Goal: Obtain resource: Download file/media

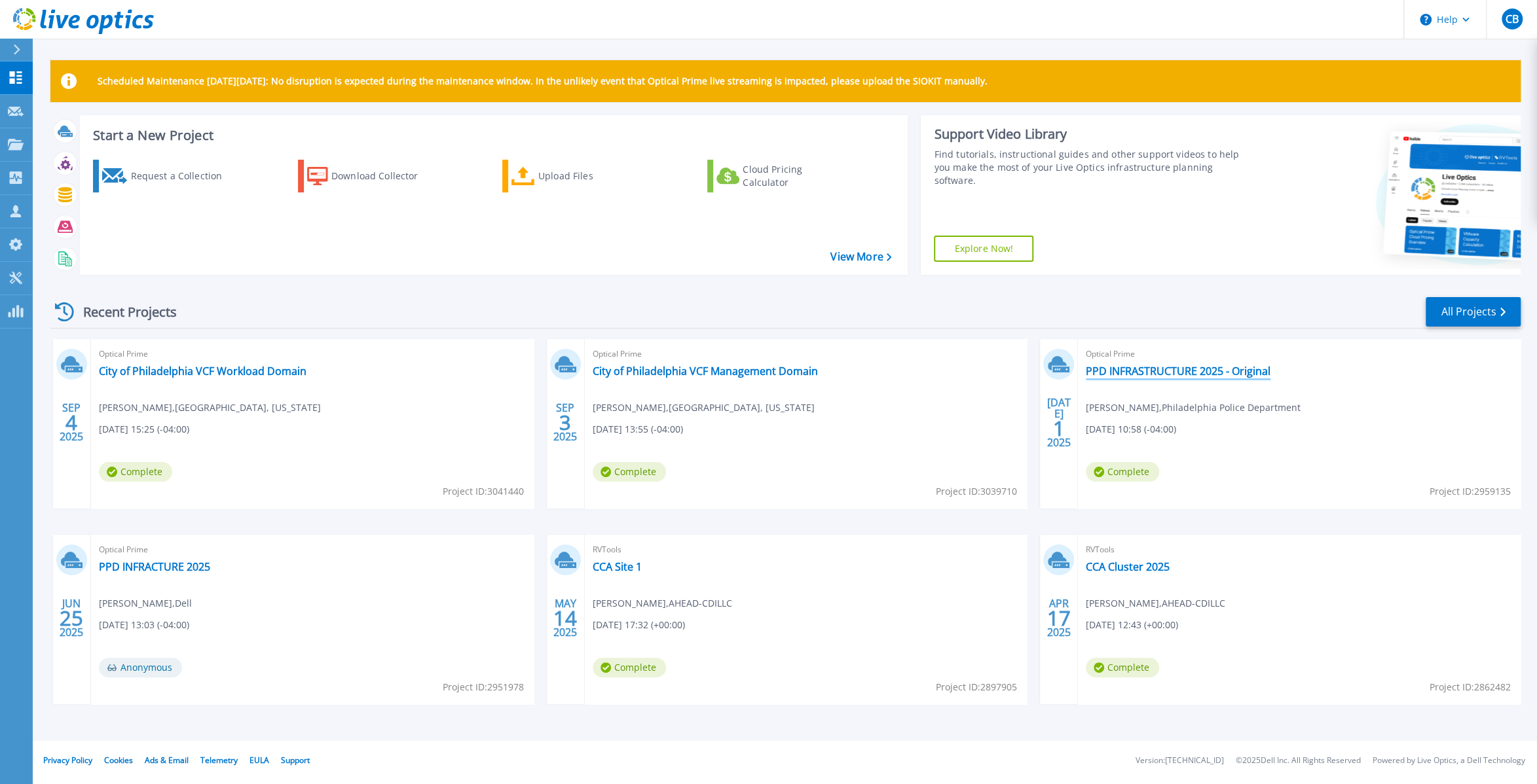
click at [1209, 367] on link "PPD INFRASTRUCTURE 2025 - Original" at bounding box center [1177, 371] width 185 height 13
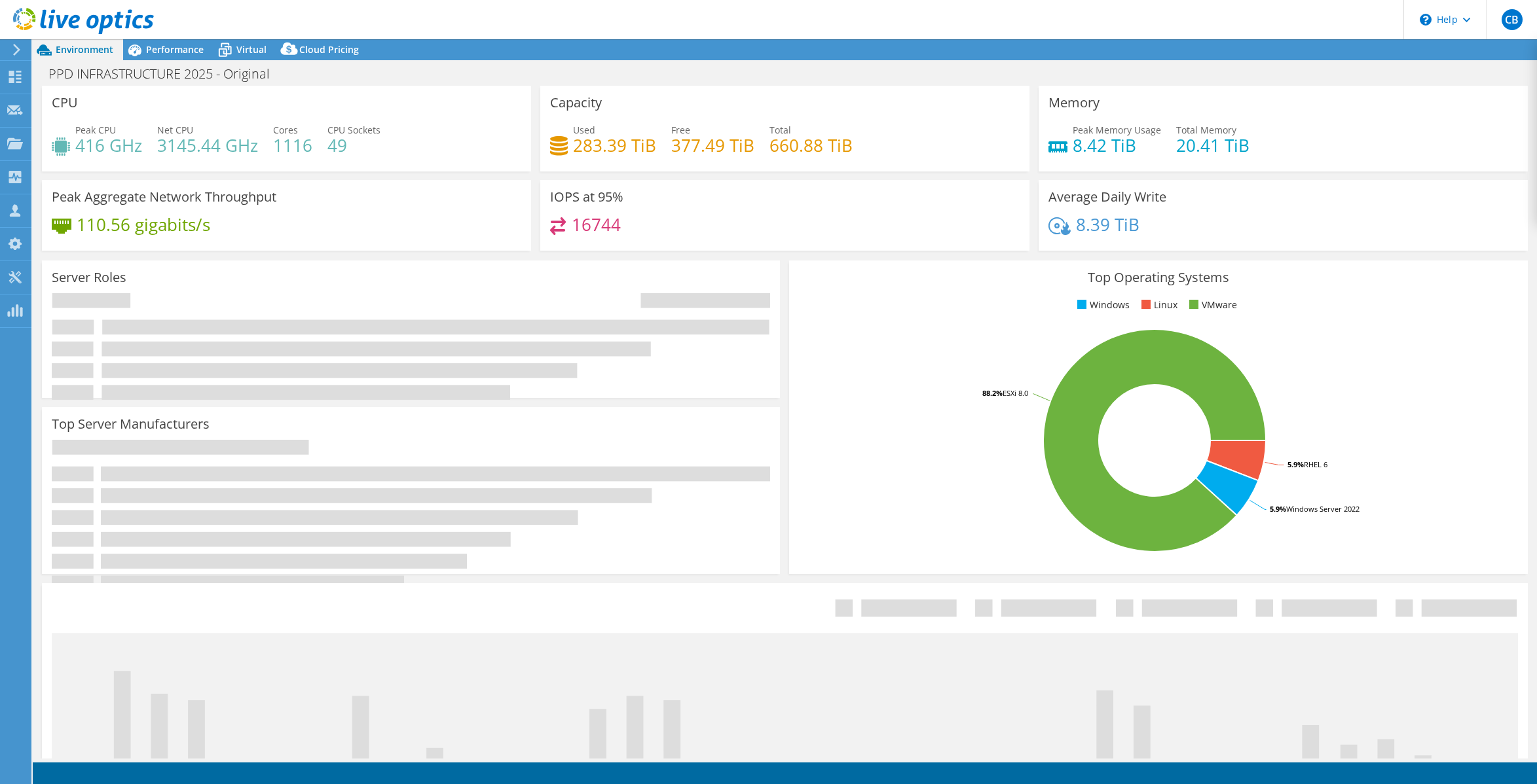
select select "USD"
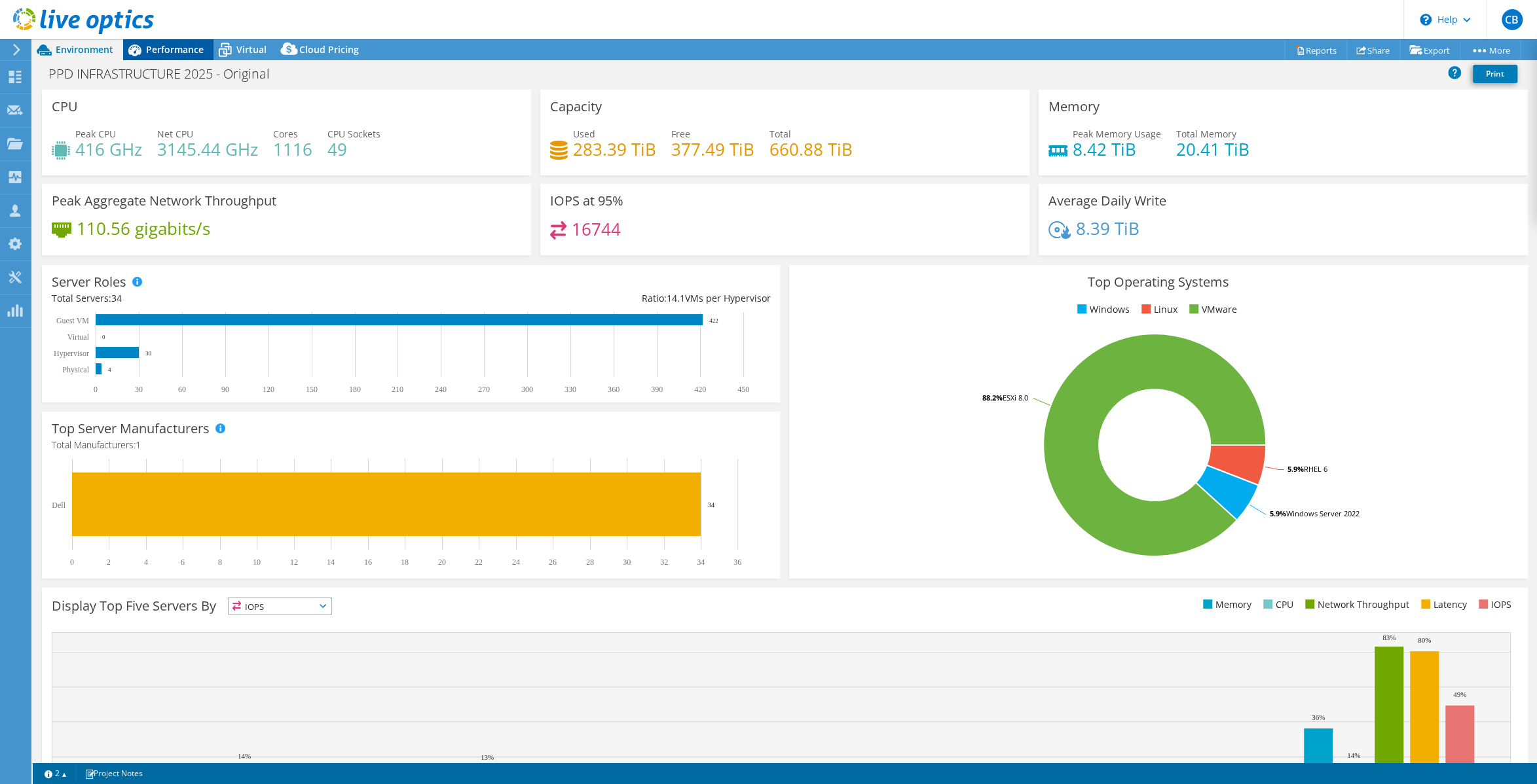
click at [194, 45] on span "Performance" at bounding box center [175, 49] width 57 height 12
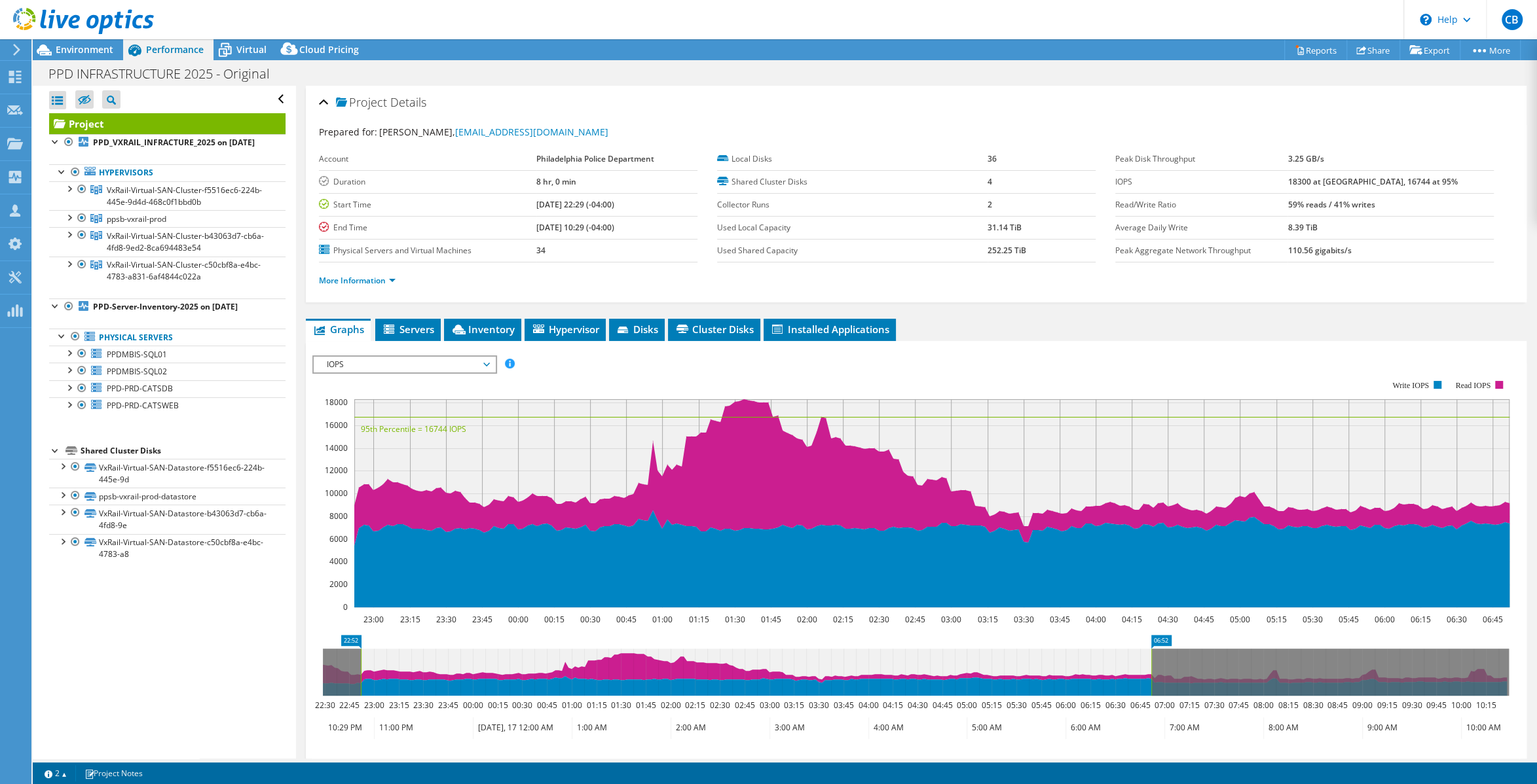
click at [423, 315] on div "Project Details Prepared for: Amaurys Matos-Reyes, amaurys.matosreyes@phila.gov…" at bounding box center [915, 490] width 1241 height 807
click at [421, 327] on span "Servers" at bounding box center [407, 330] width 53 height 13
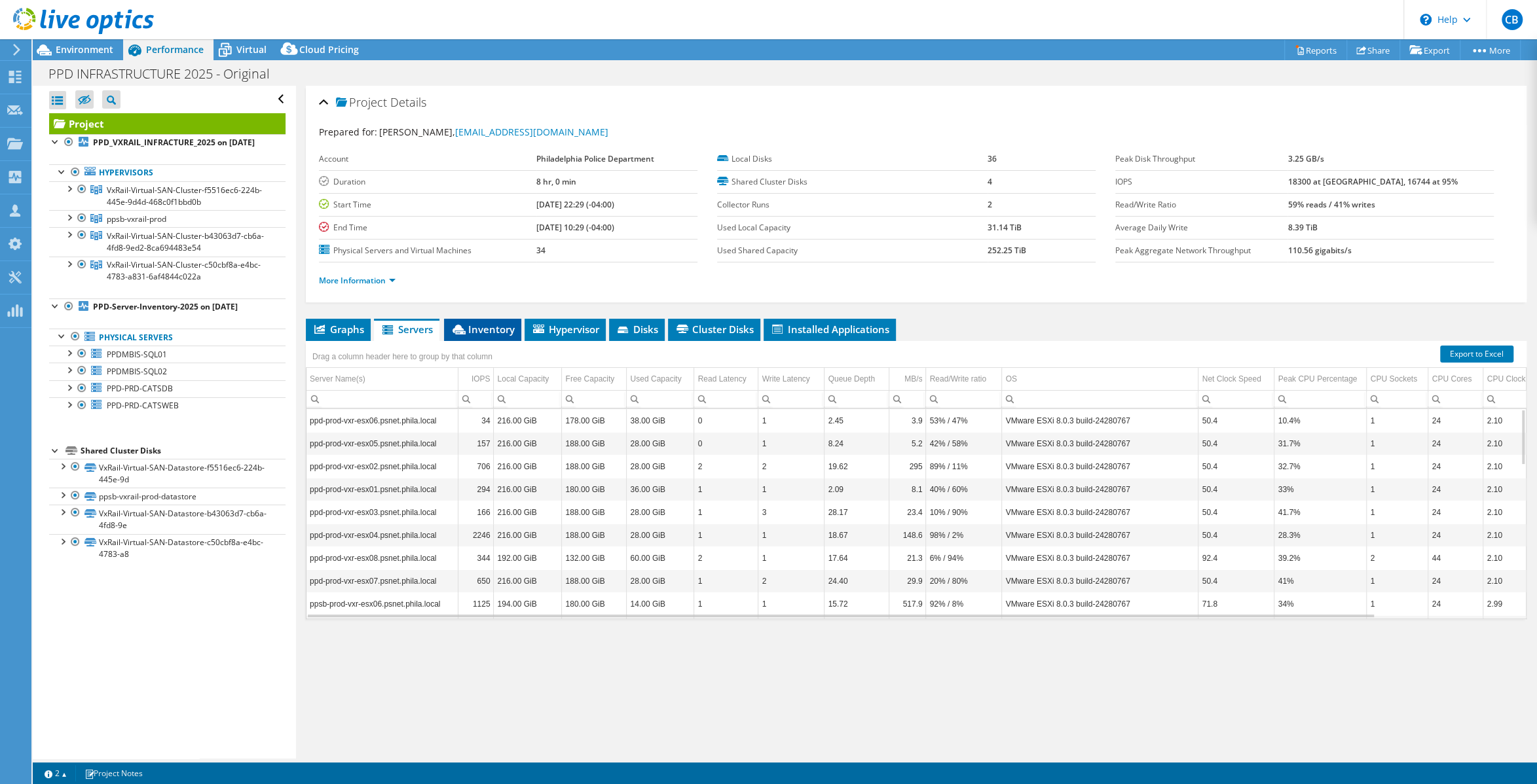
click at [503, 323] on span "Inventory" at bounding box center [482, 330] width 64 height 13
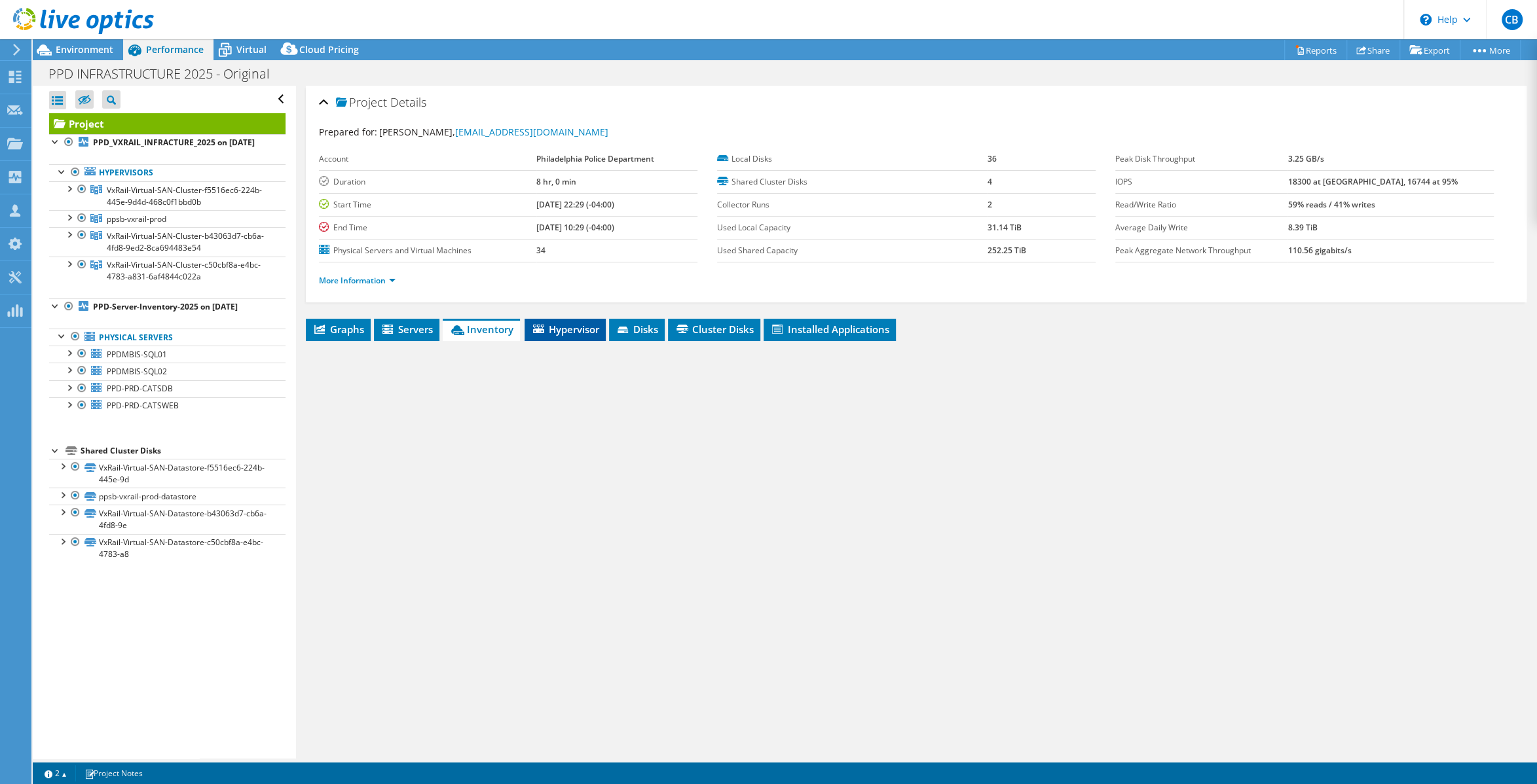
click at [546, 328] on span "Hypervisor" at bounding box center [564, 330] width 68 height 13
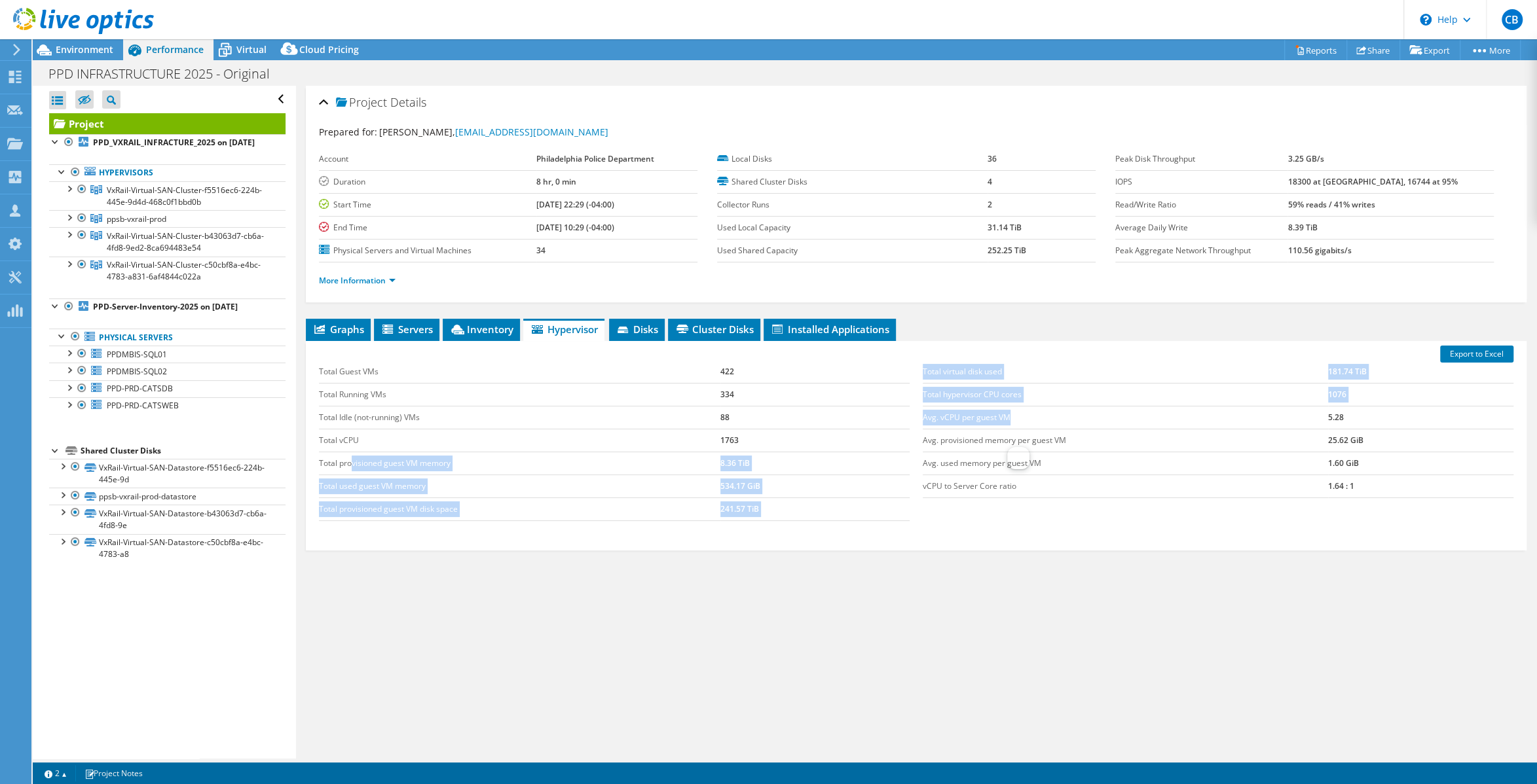
drag, startPoint x: 352, startPoint y: 464, endPoint x: 1012, endPoint y: 416, distance: 661.7
click at [1011, 417] on div "Total Guest VMs 422 Total Running VMs 334 Total Idle (not-running) VMs 88 Total…" at bounding box center [916, 441] width 1207 height 186
click at [1012, 415] on td "Avg. vCPU per guest VM" at bounding box center [1126, 417] width 406 height 23
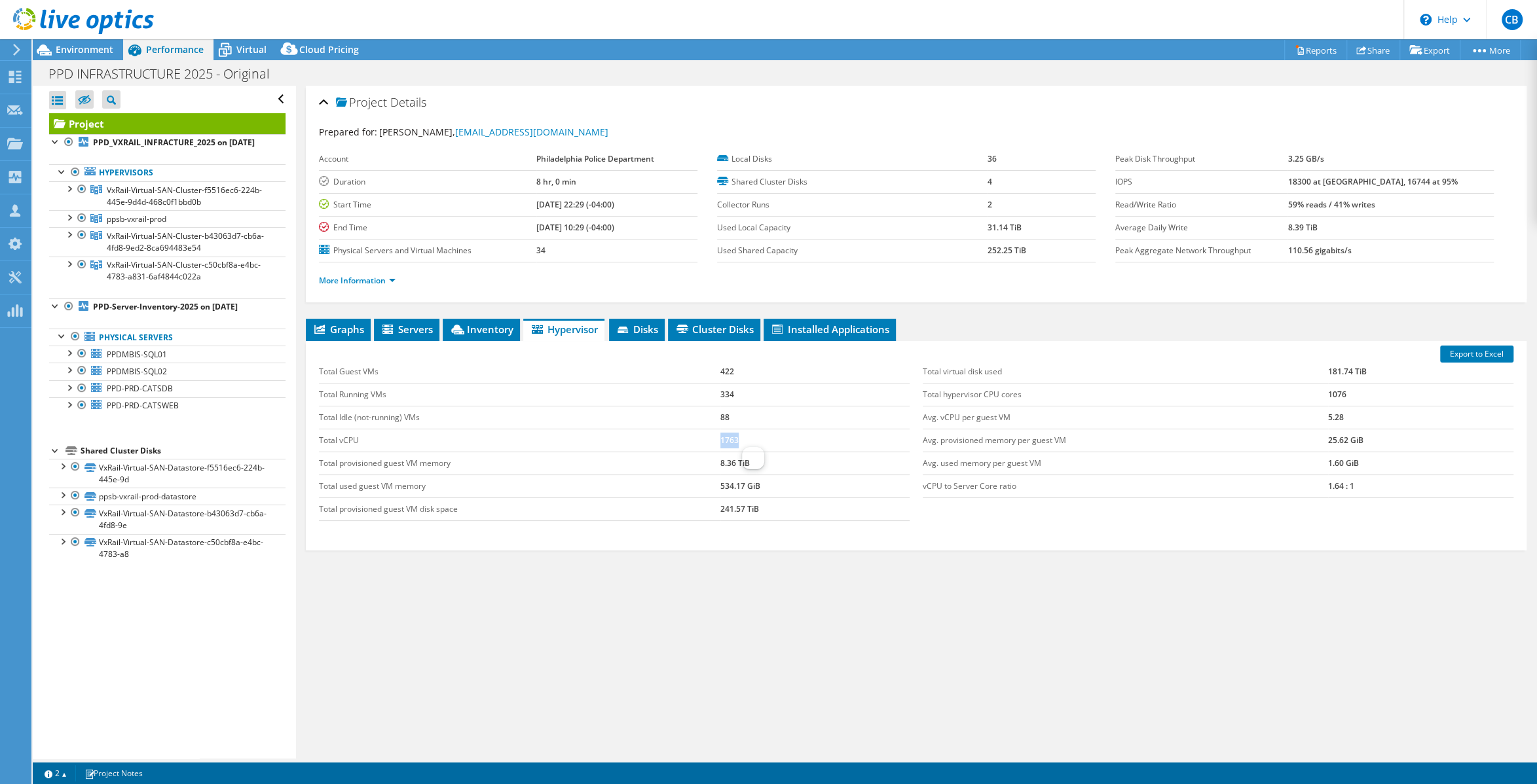
drag, startPoint x: 710, startPoint y: 438, endPoint x: 776, endPoint y: 439, distance: 66.0
click at [776, 439] on tr "Total vCPU 1763" at bounding box center [614, 440] width 591 height 23
click at [817, 605] on div "Graphs Servers Inventory Hypervisor Disks Cluster Disks Installed Applications …" at bounding box center [916, 482] width 1220 height 327
drag, startPoint x: 1374, startPoint y: 396, endPoint x: 1288, endPoint y: 395, distance: 86.0
click at [1288, 395] on tr "Total hypervisor CPU cores 1076" at bounding box center [1219, 395] width 591 height 23
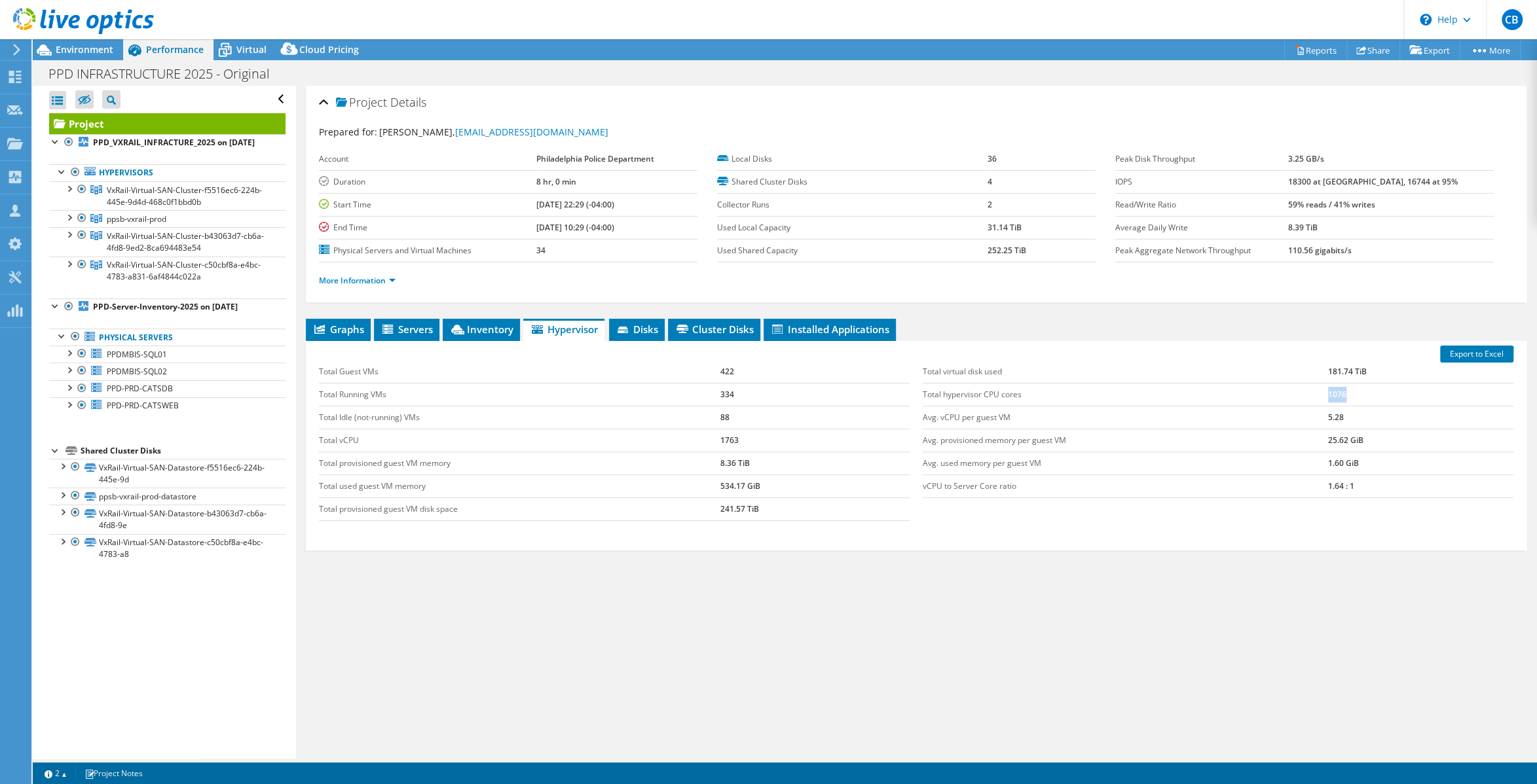
copy tr "1076"
click at [1317, 520] on div "Total Guest VMs 422 Total Running VMs 334 Total Idle (not-running) VMs 88 Total…" at bounding box center [916, 441] width 1207 height 186
click at [98, 50] on span "Environment" at bounding box center [84, 49] width 57 height 12
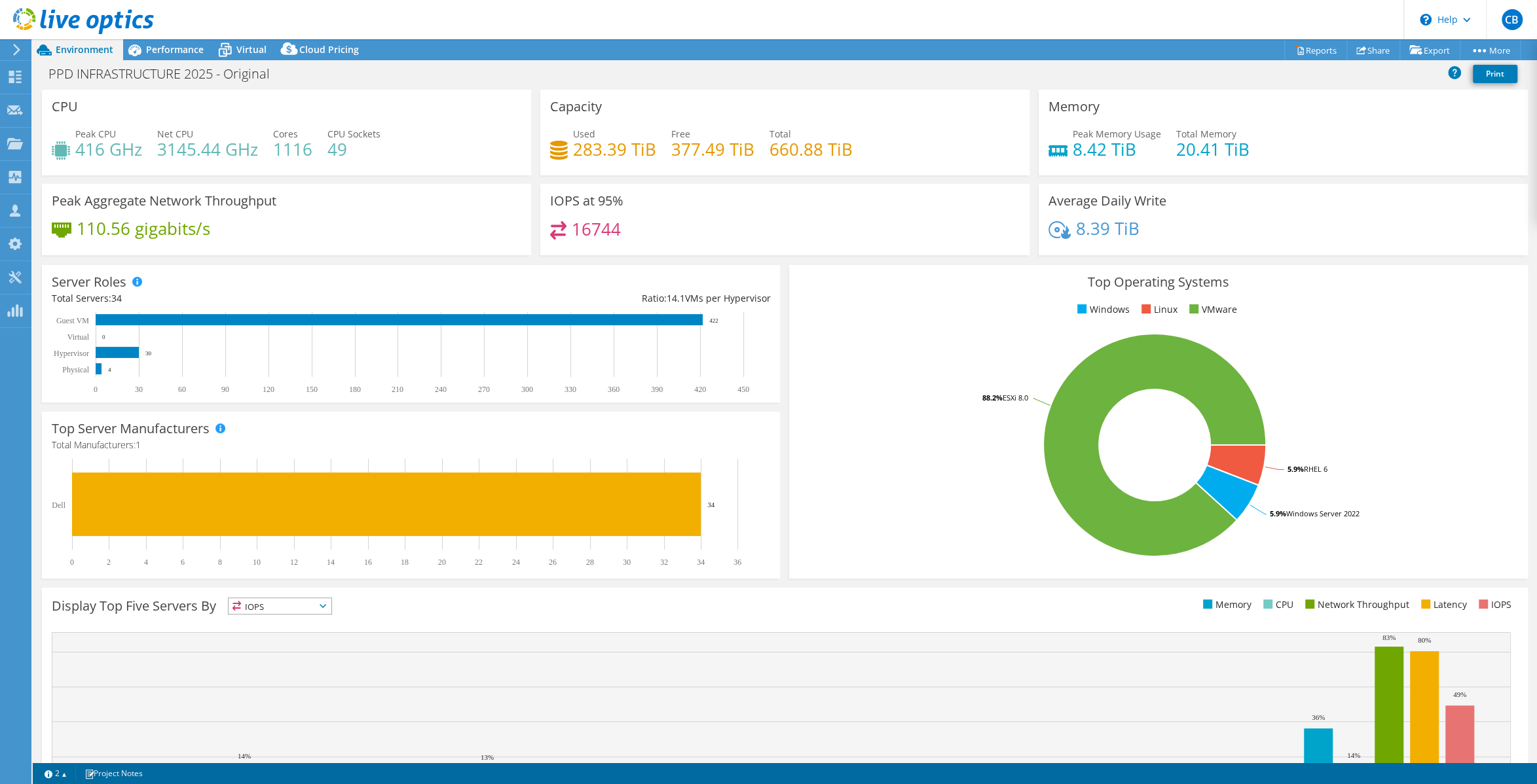
click at [113, 15] on icon at bounding box center [83, 21] width 141 height 27
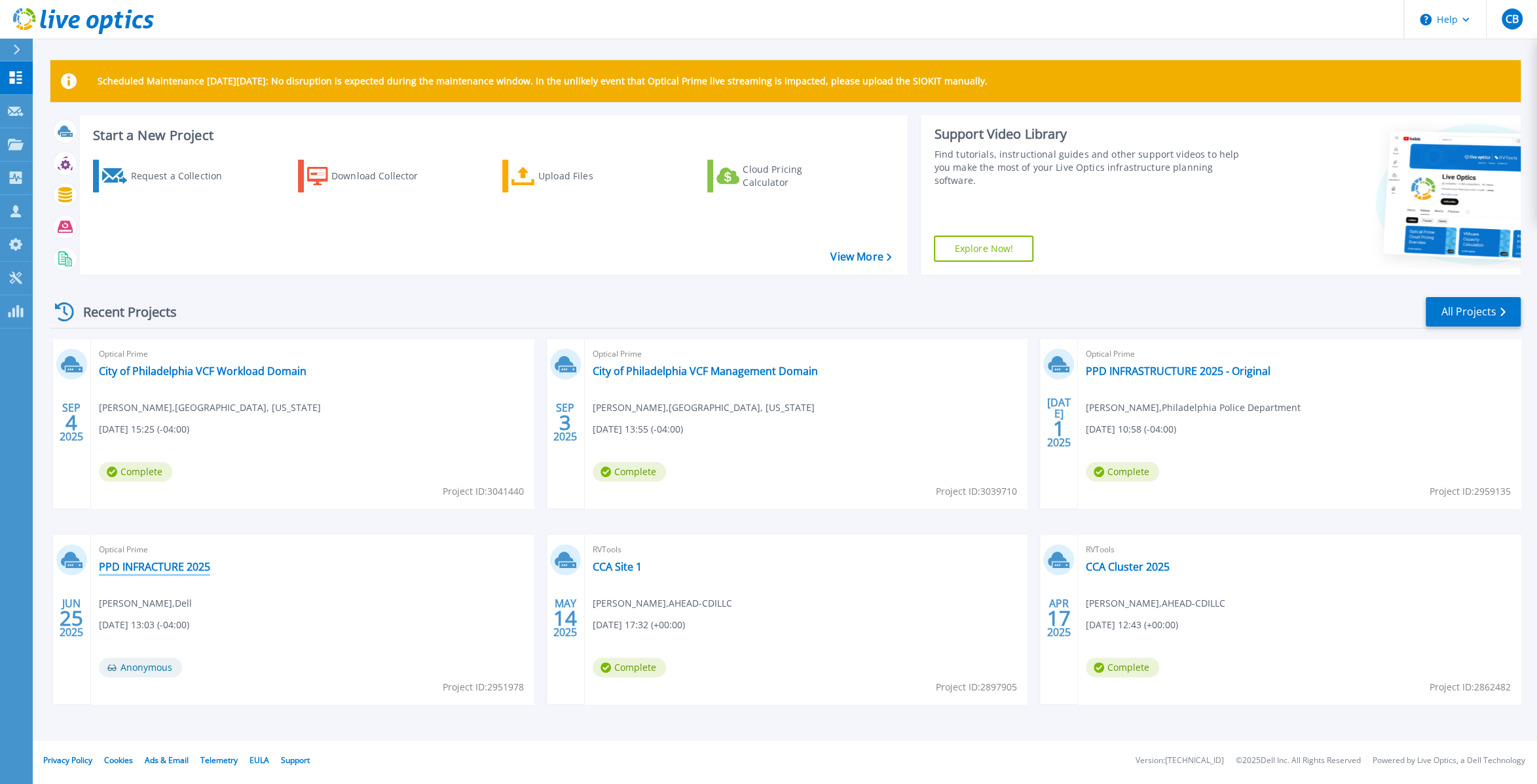
click at [191, 570] on link "PPD INFRACTURE 2025" at bounding box center [154, 567] width 111 height 13
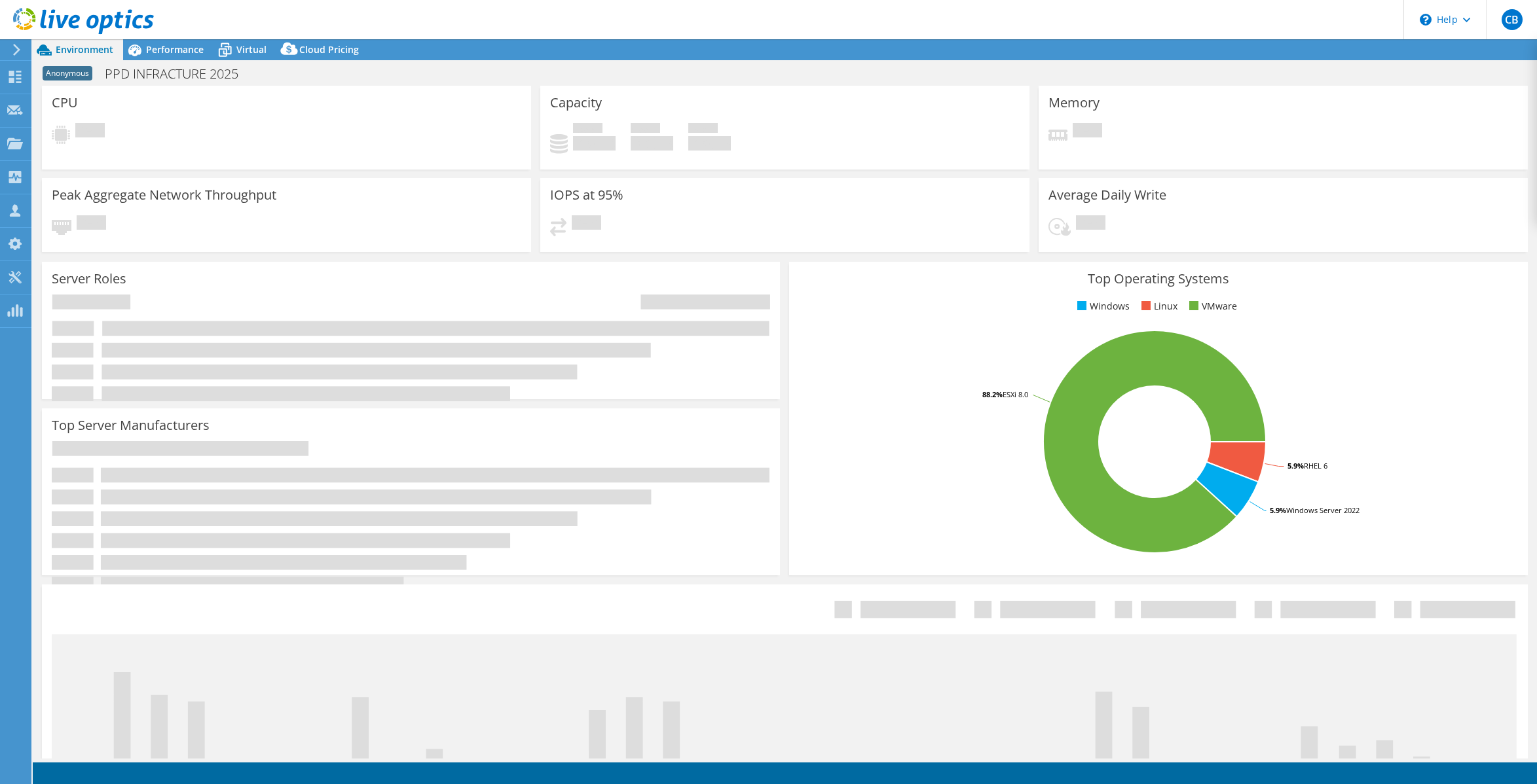
select select "USD"
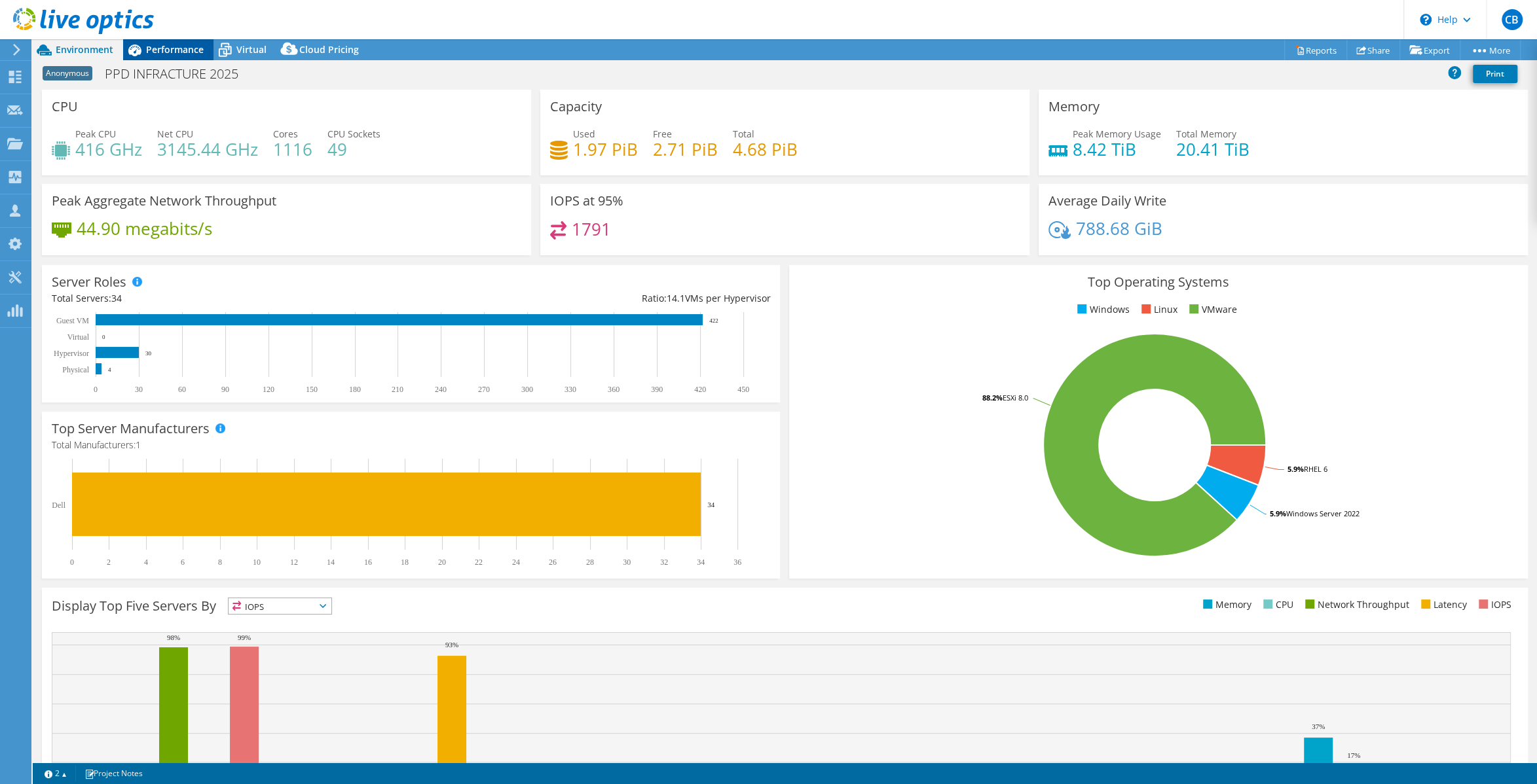
click at [181, 50] on span "Performance" at bounding box center [175, 49] width 57 height 12
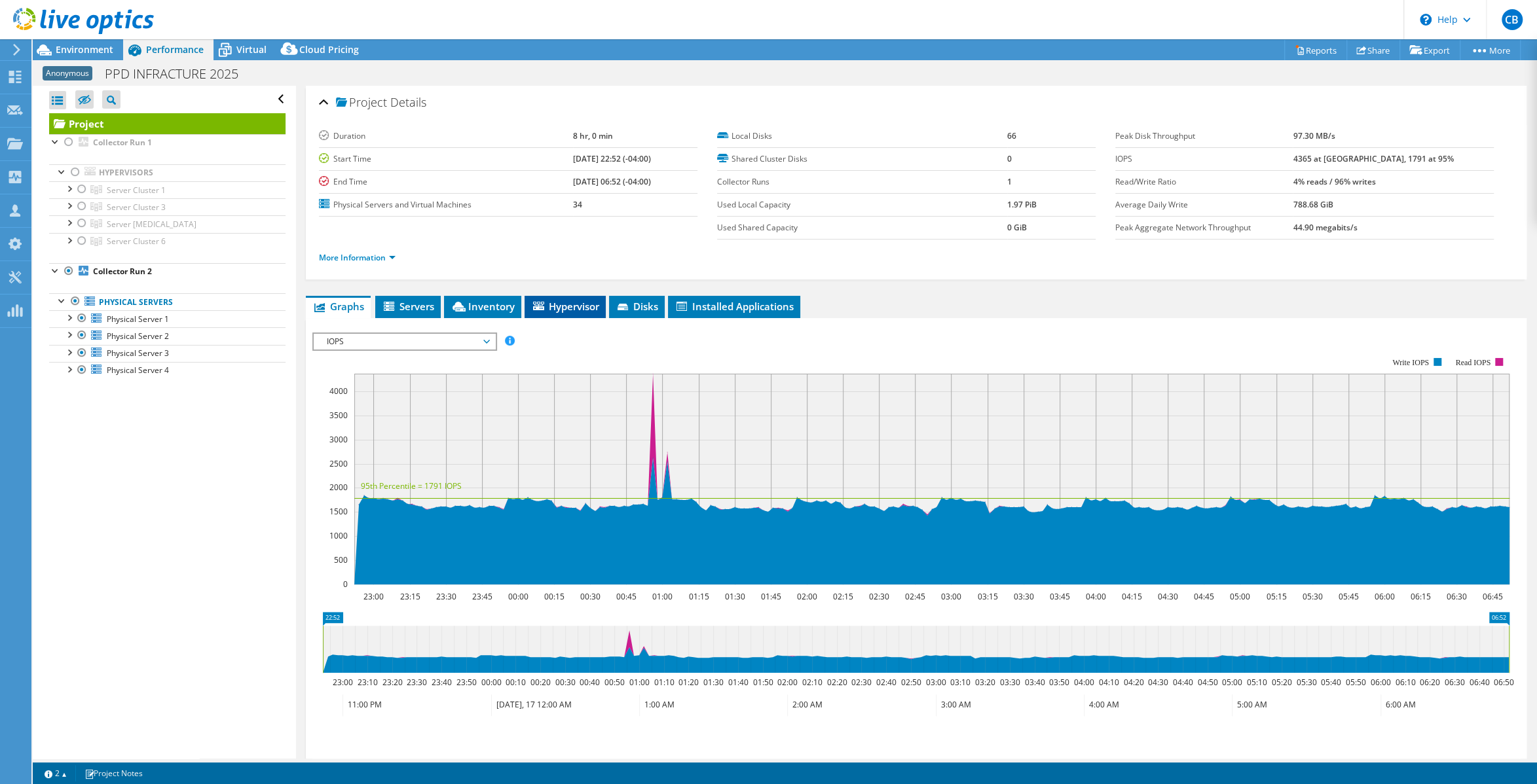
click at [564, 304] on span "Hypervisor" at bounding box center [564, 307] width 68 height 13
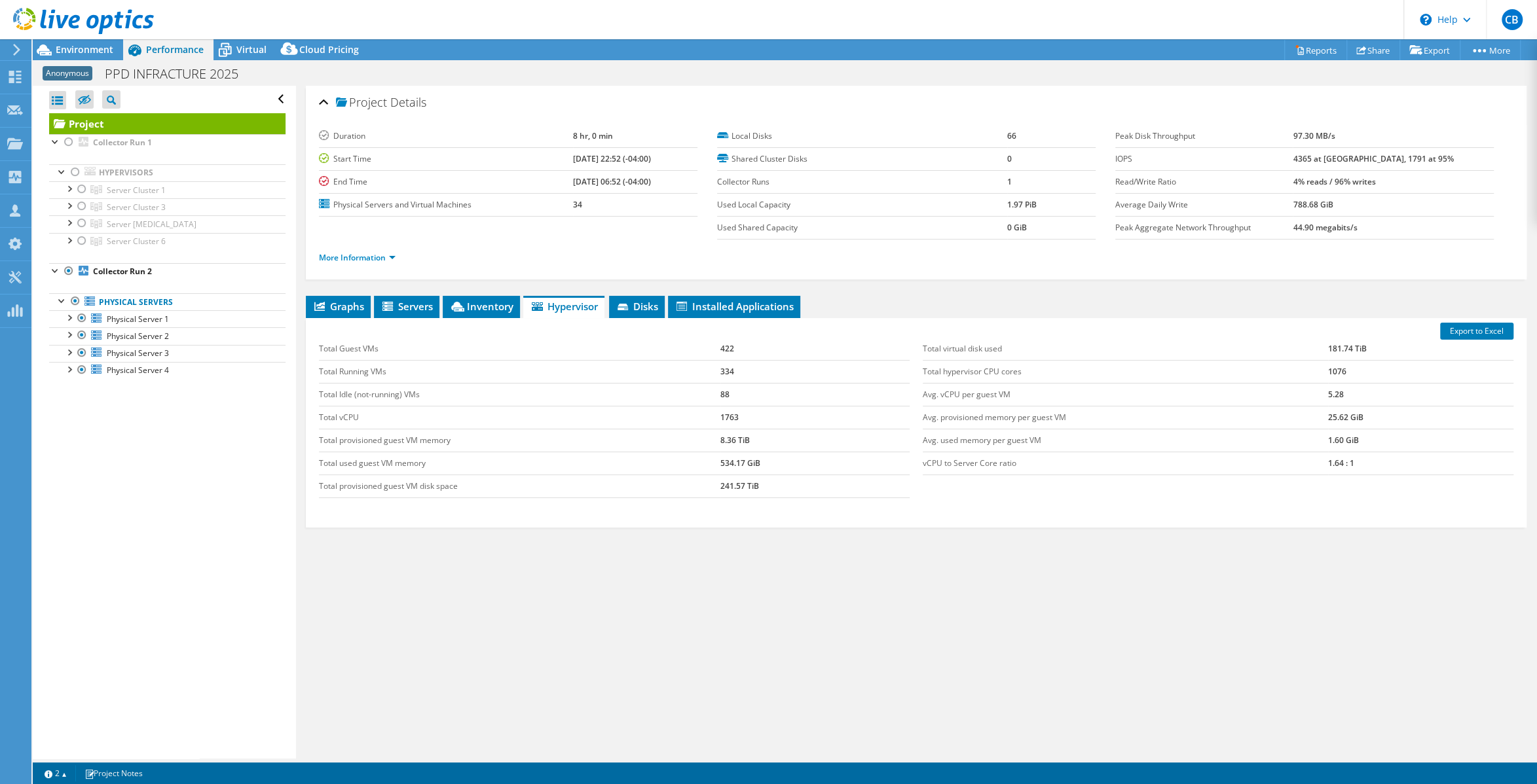
click at [98, 30] on icon at bounding box center [83, 21] width 141 height 27
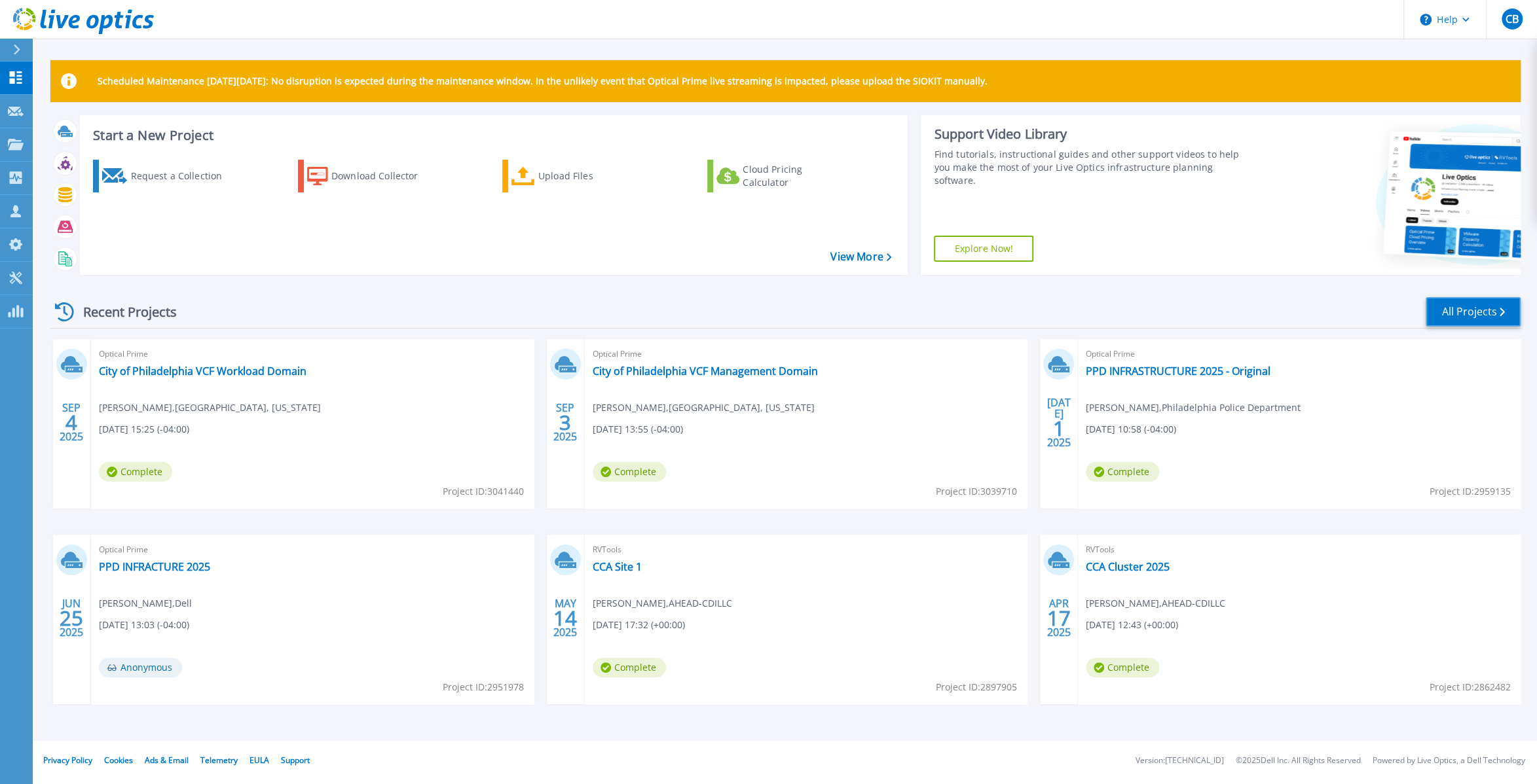
click at [1469, 313] on link "All Projects" at bounding box center [1472, 312] width 95 height 30
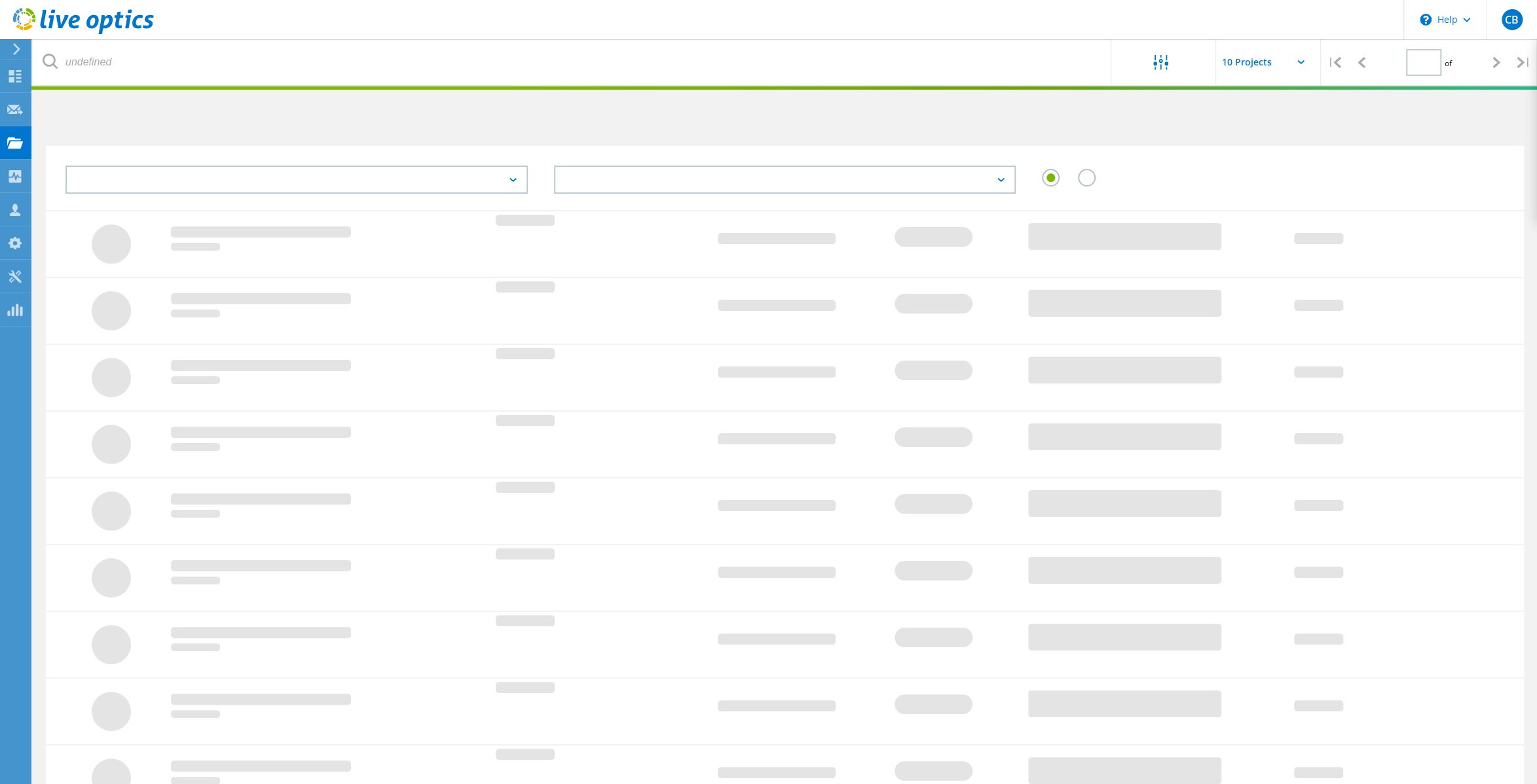
type input "1"
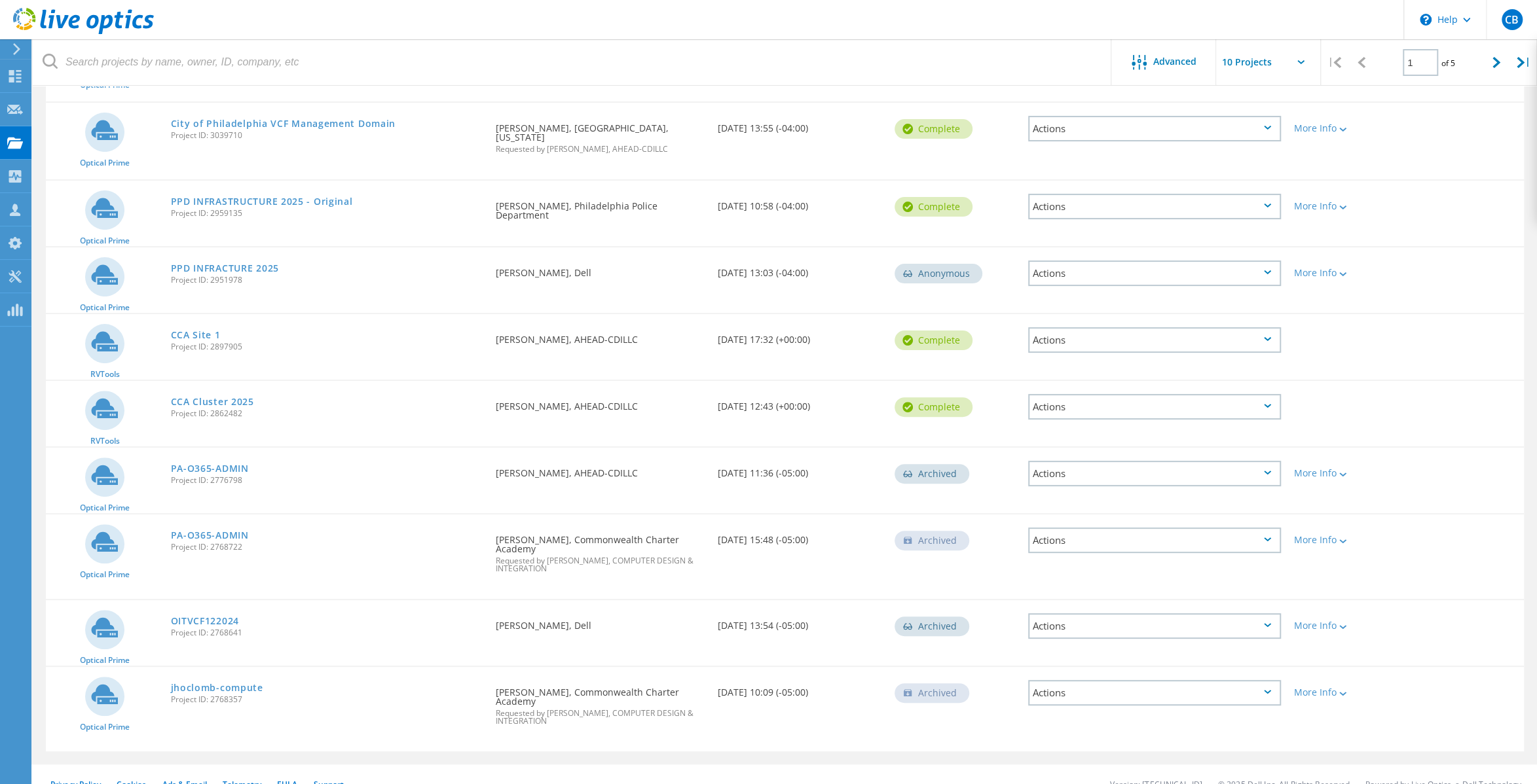
scroll to position [32, 0]
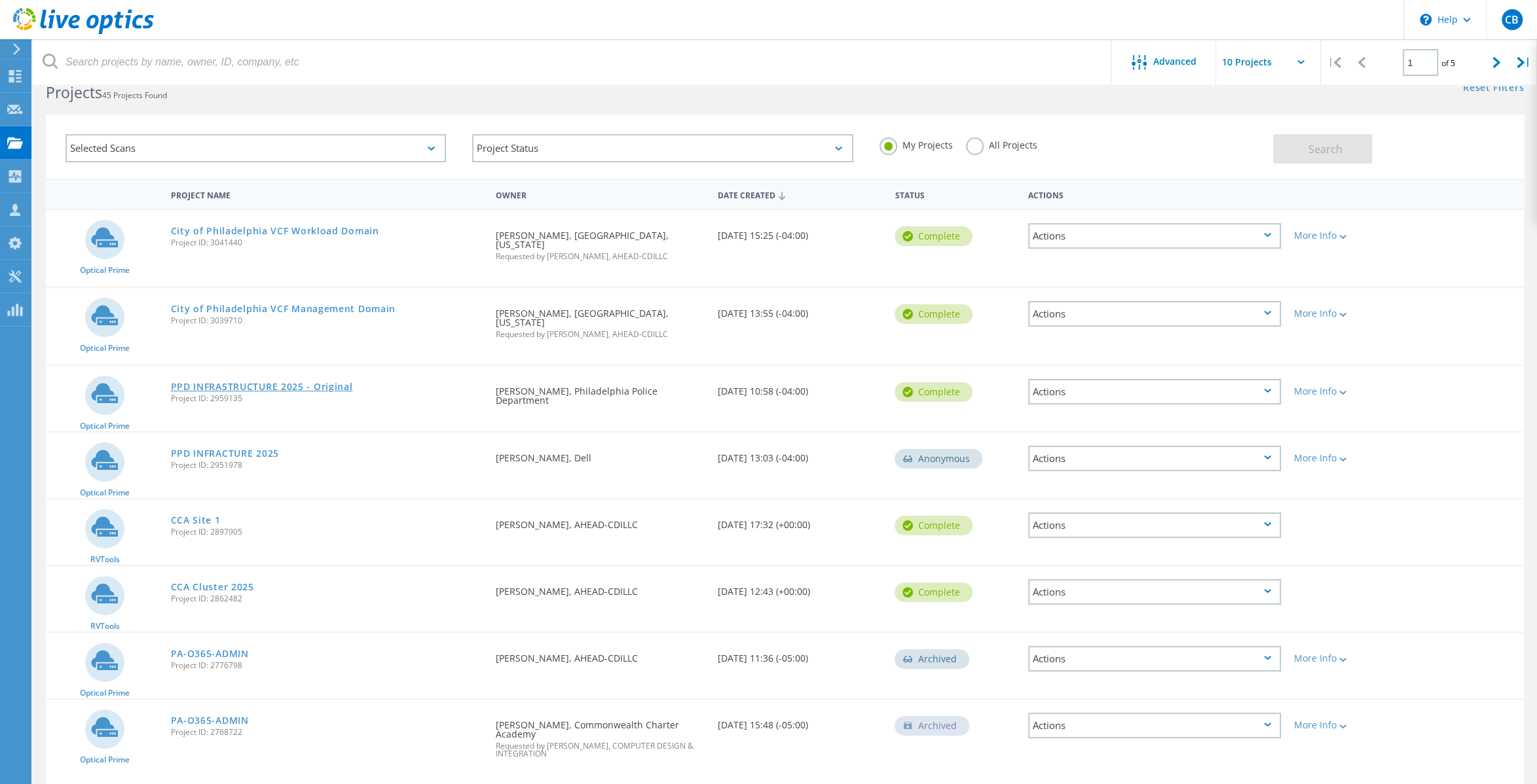
click at [296, 382] on link "PPD INFRASTRUCTURE 2025 - Original" at bounding box center [262, 387] width 182 height 10
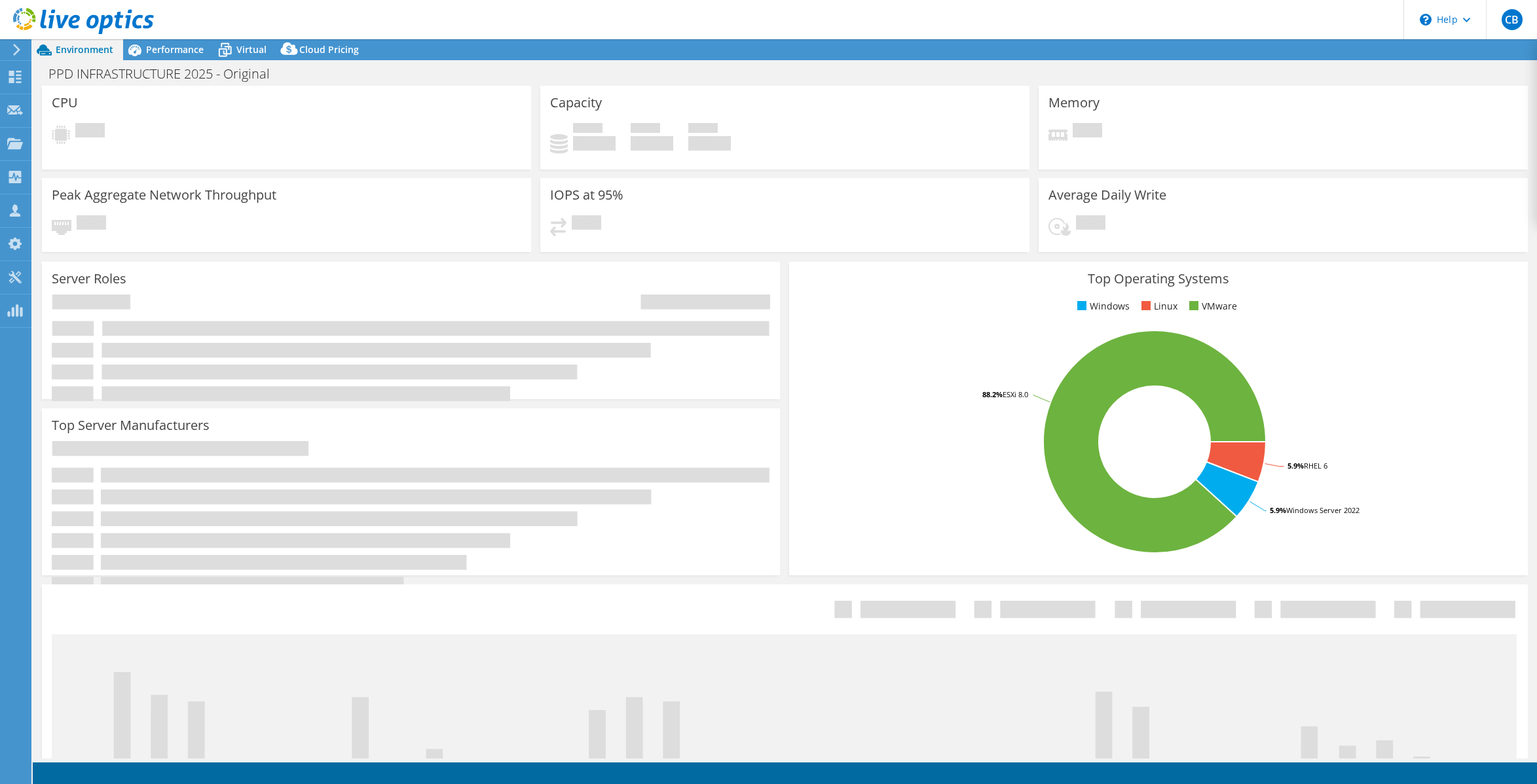
select select "USD"
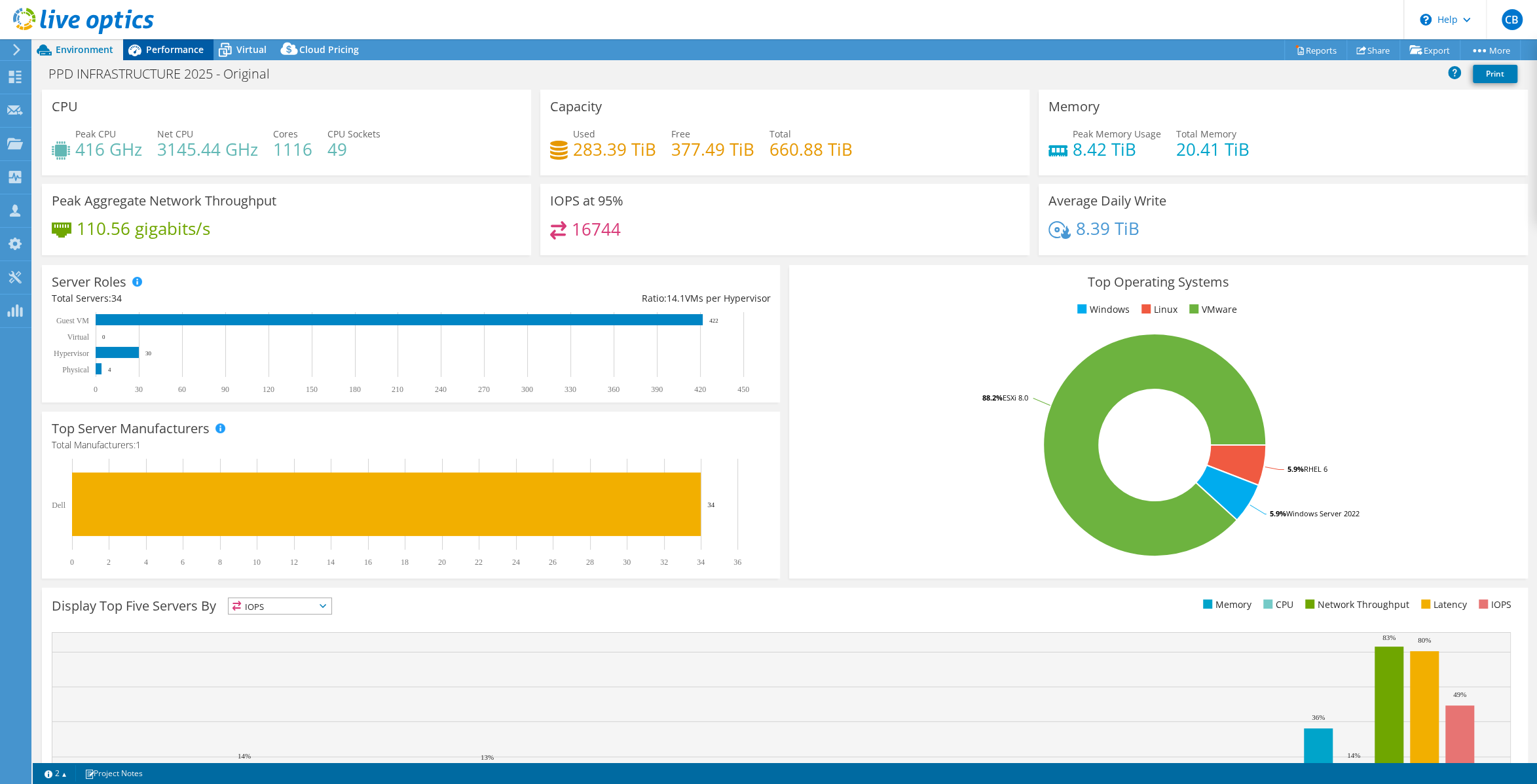
click at [159, 48] on span "Performance" at bounding box center [175, 49] width 57 height 12
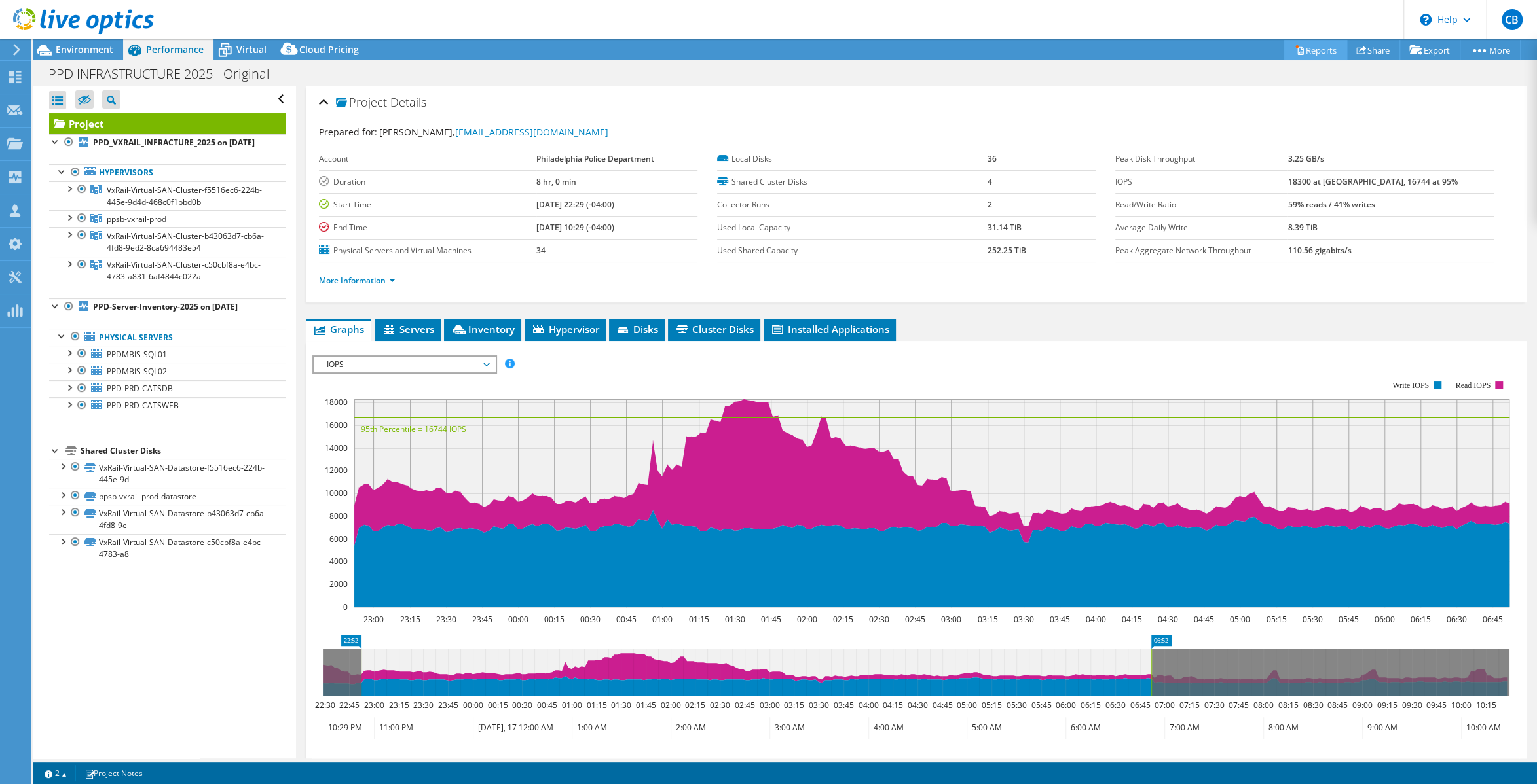
click at [1311, 48] on link "Reports" at bounding box center [1316, 50] width 63 height 20
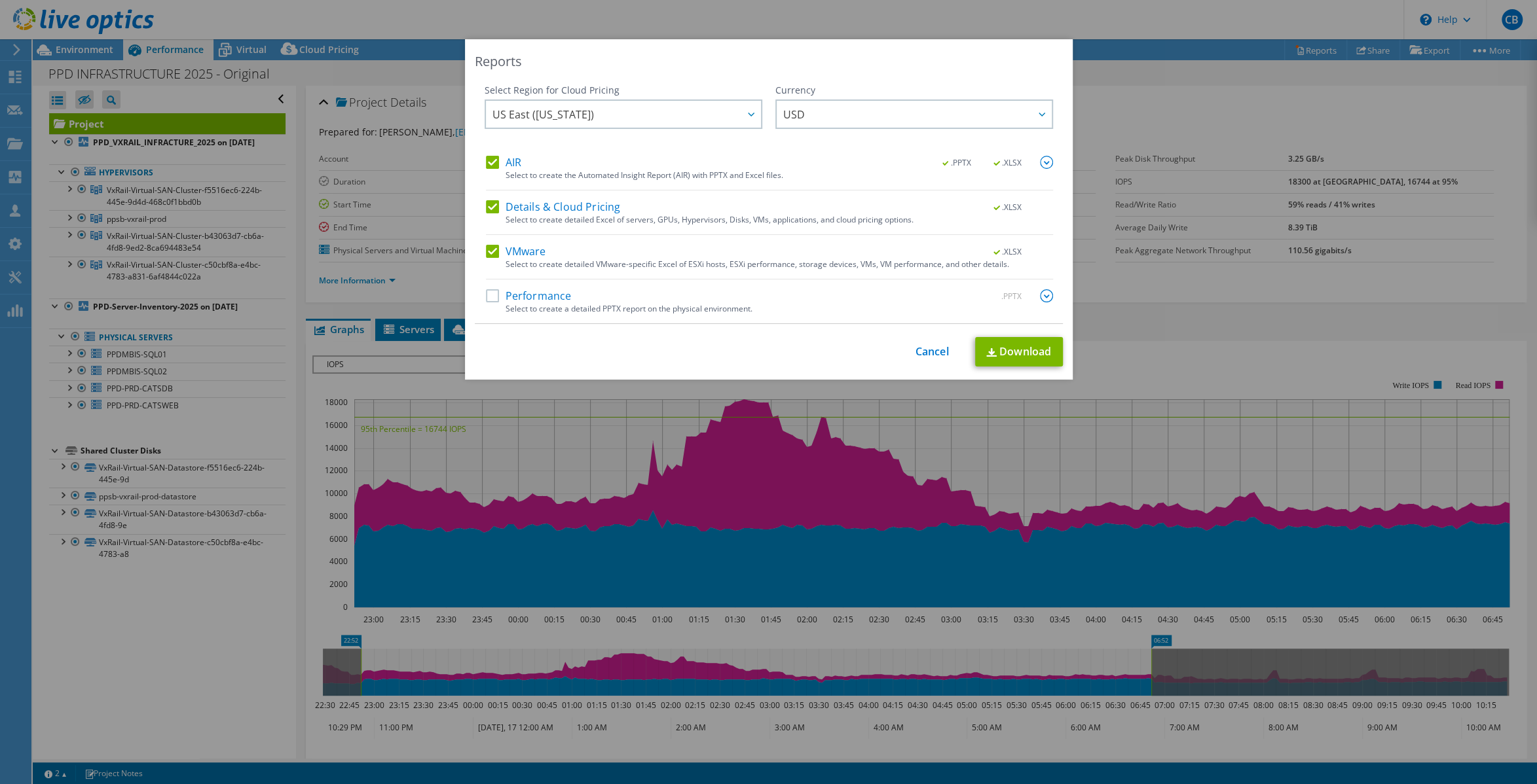
click at [501, 164] on label "AIR" at bounding box center [503, 163] width 35 height 13
click at [0, 0] on input "AIR" at bounding box center [0, 0] width 0 height 0
click at [494, 211] on label "Details & Cloud Pricing" at bounding box center [553, 207] width 135 height 13
click at [0, 0] on input "Details & Cloud Pricing" at bounding box center [0, 0] width 0 height 0
click at [1003, 354] on link "Download" at bounding box center [1019, 352] width 88 height 30
